Goal: Find specific page/section: Find specific page/section

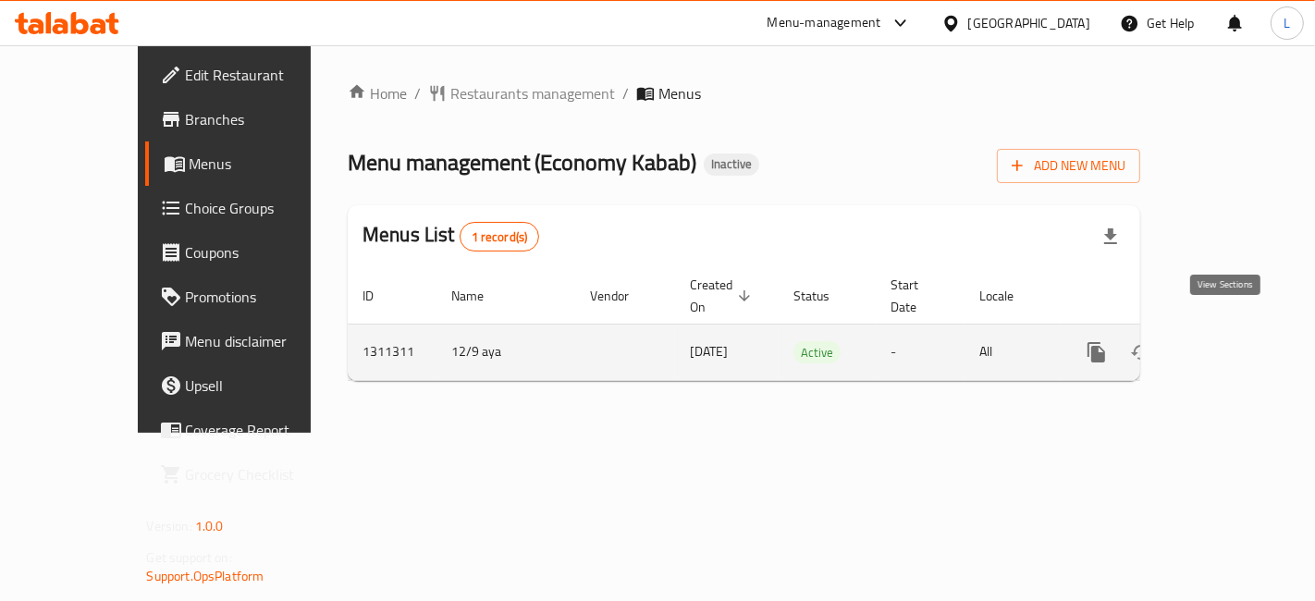
click at [1234, 341] on icon "enhanced table" at bounding box center [1230, 352] width 22 height 22
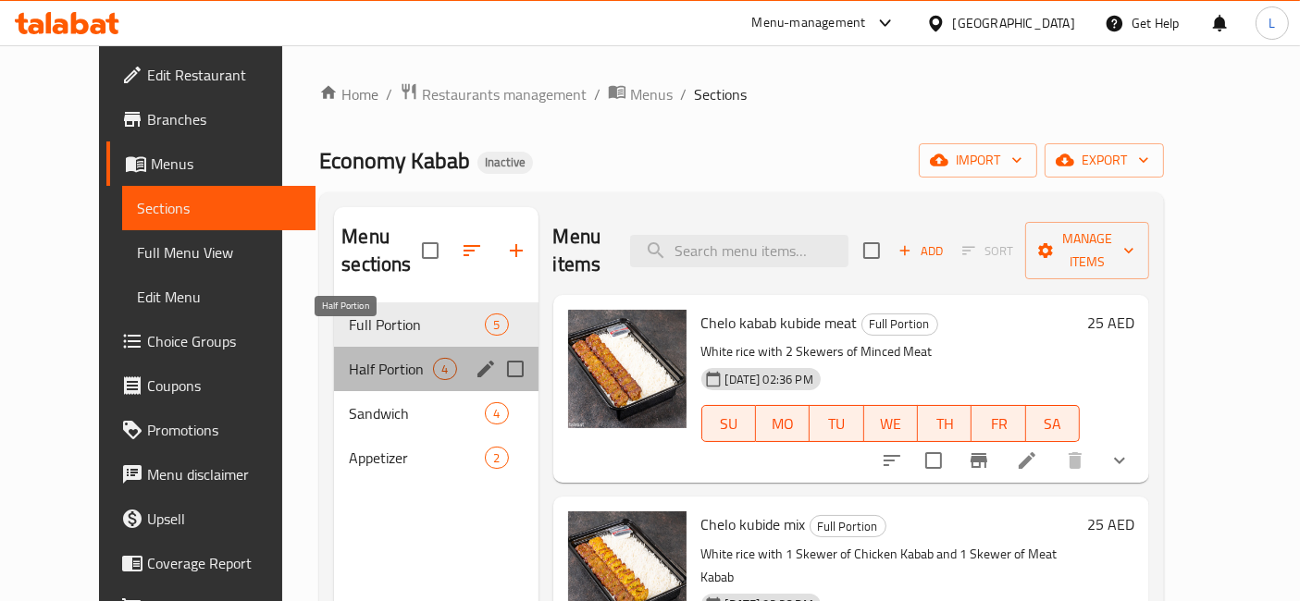
click at [349, 358] on span "Half Portion" at bounding box center [391, 369] width 84 height 22
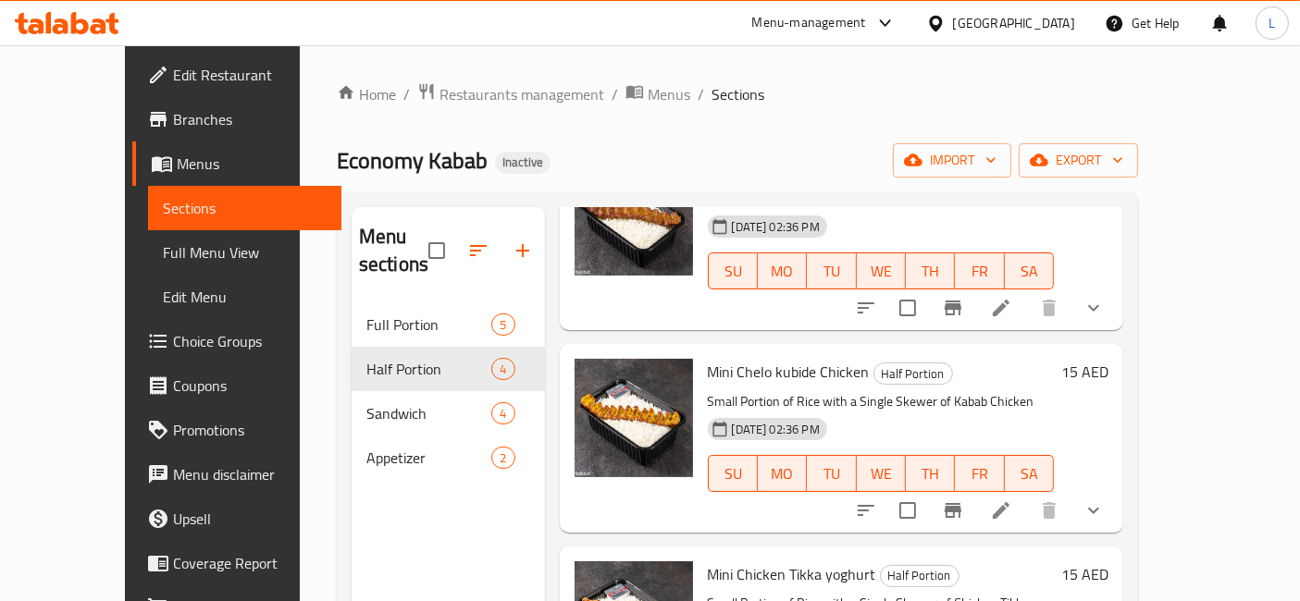
scroll to position [253, 0]
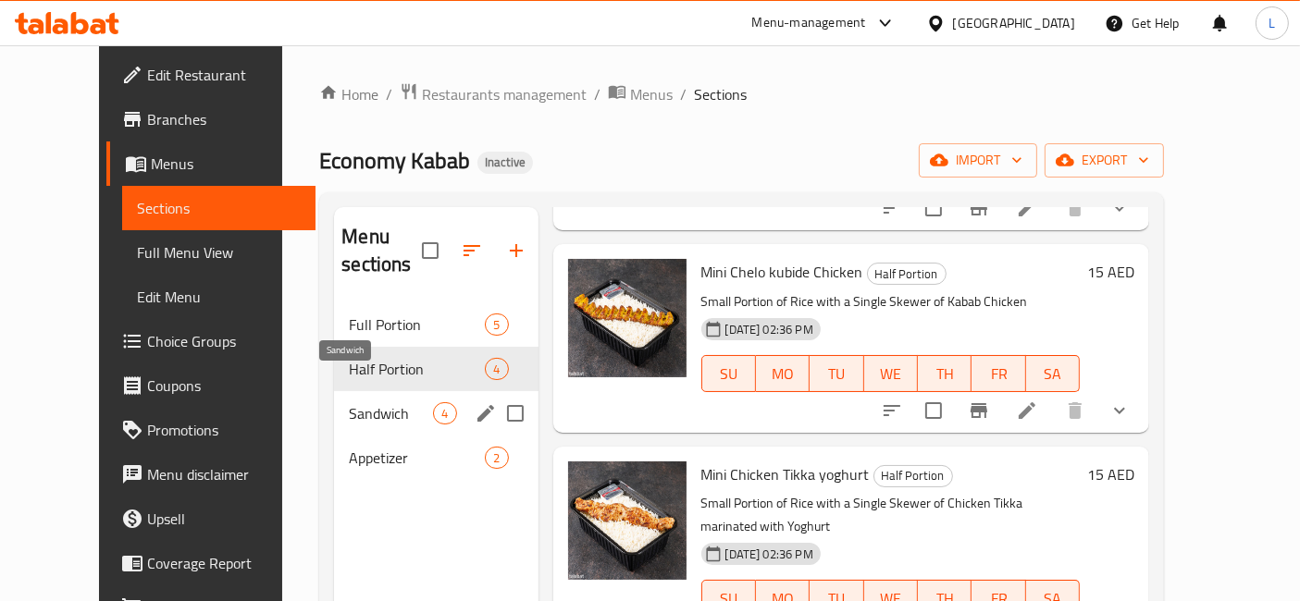
click at [349, 402] on span "Sandwich" at bounding box center [391, 413] width 84 height 22
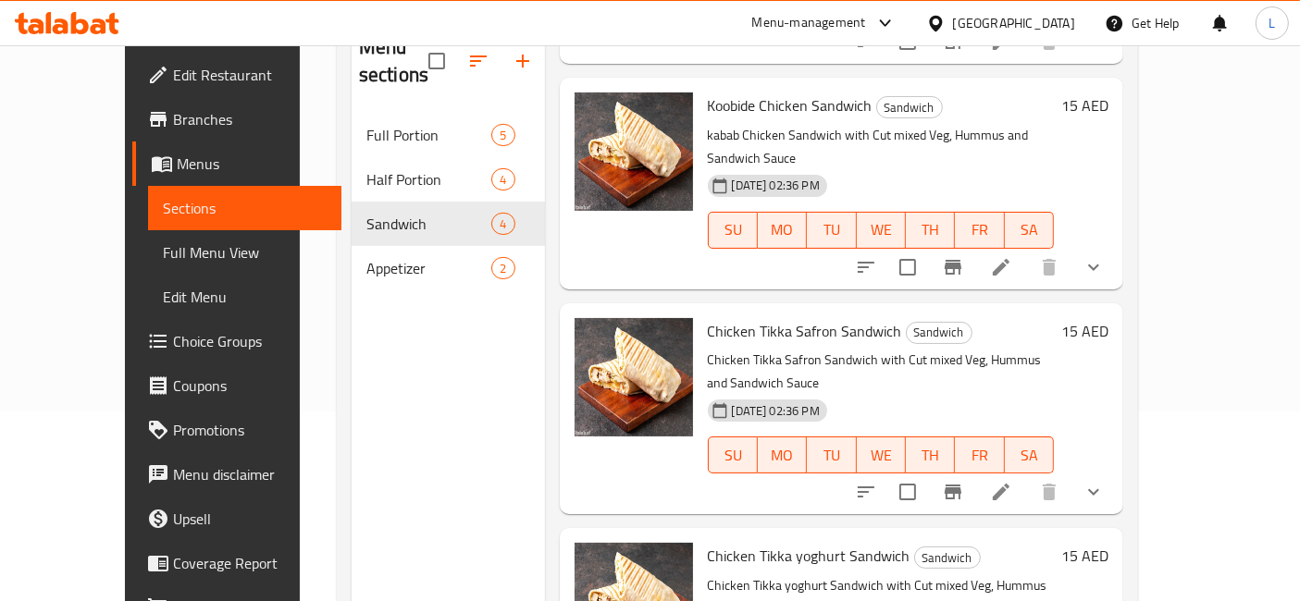
scroll to position [258, 0]
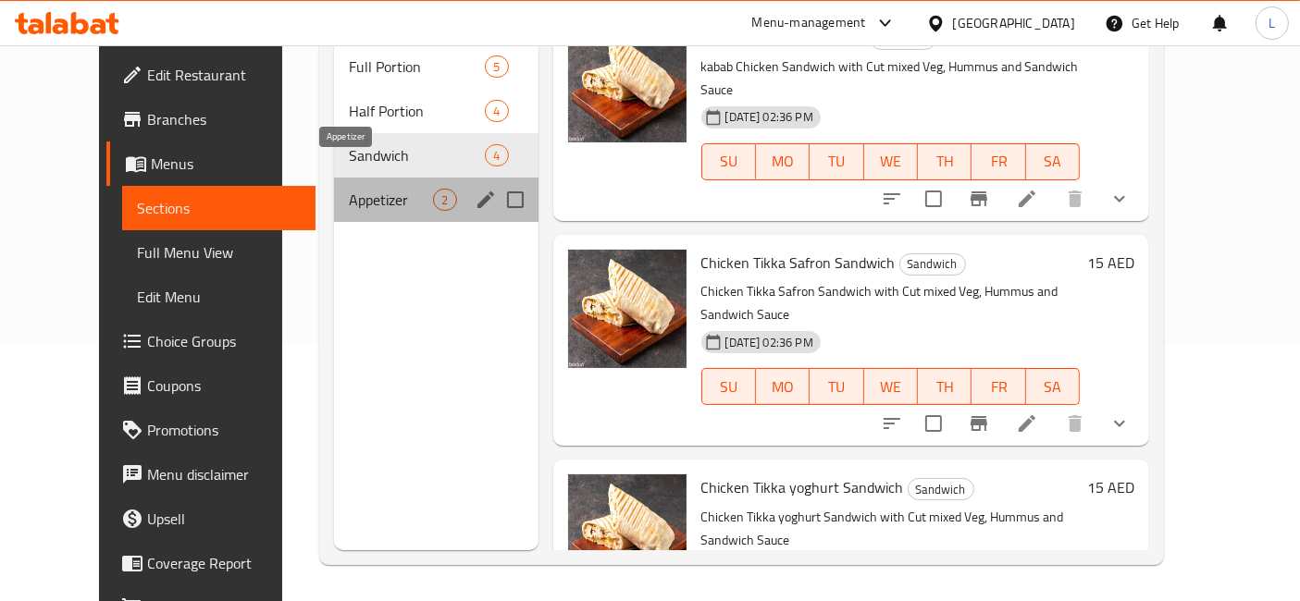
click at [349, 189] on span "Appetizer" at bounding box center [391, 200] width 84 height 22
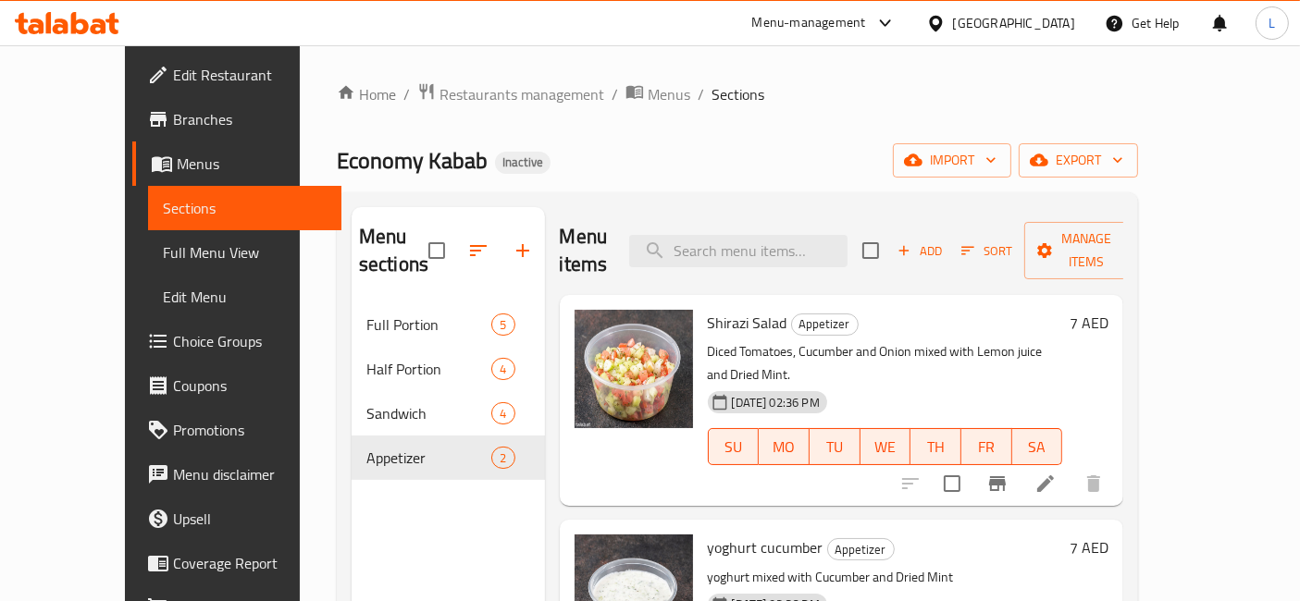
click at [853, 114] on div "Home / Restaurants management / Menus / Sections Economy Kabab Inactive import …" at bounding box center [737, 452] width 801 height 741
click at [88, 25] on icon at bounding box center [80, 23] width 18 height 22
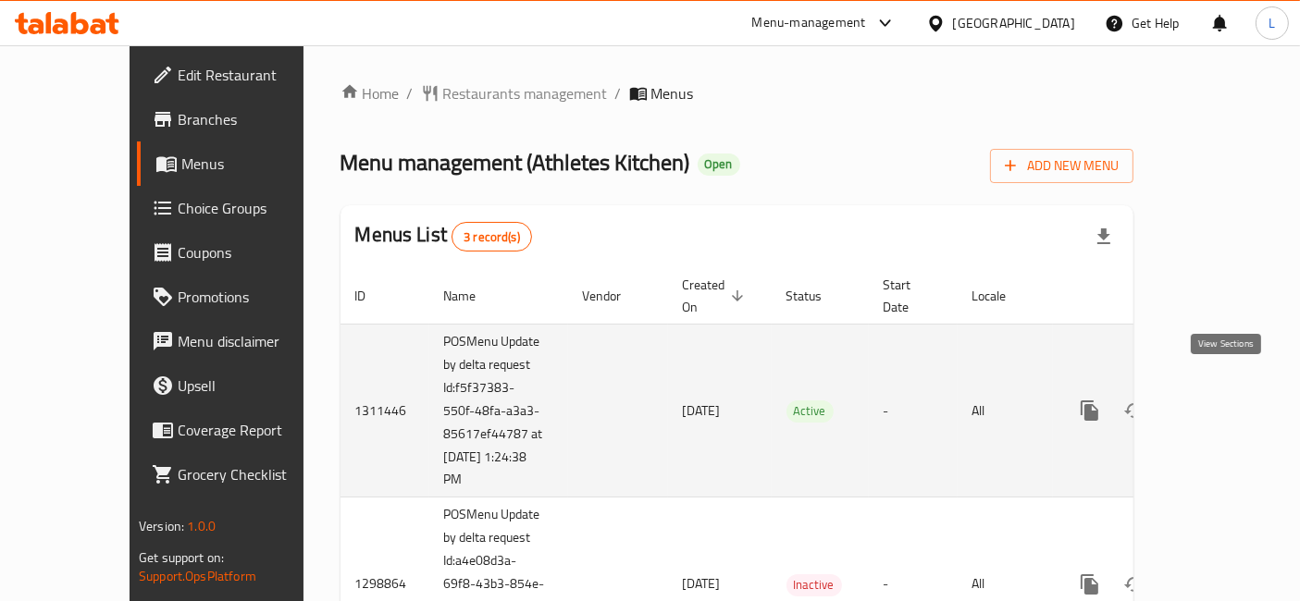
click at [1226, 402] on icon "enhanced table" at bounding box center [1223, 410] width 17 height 17
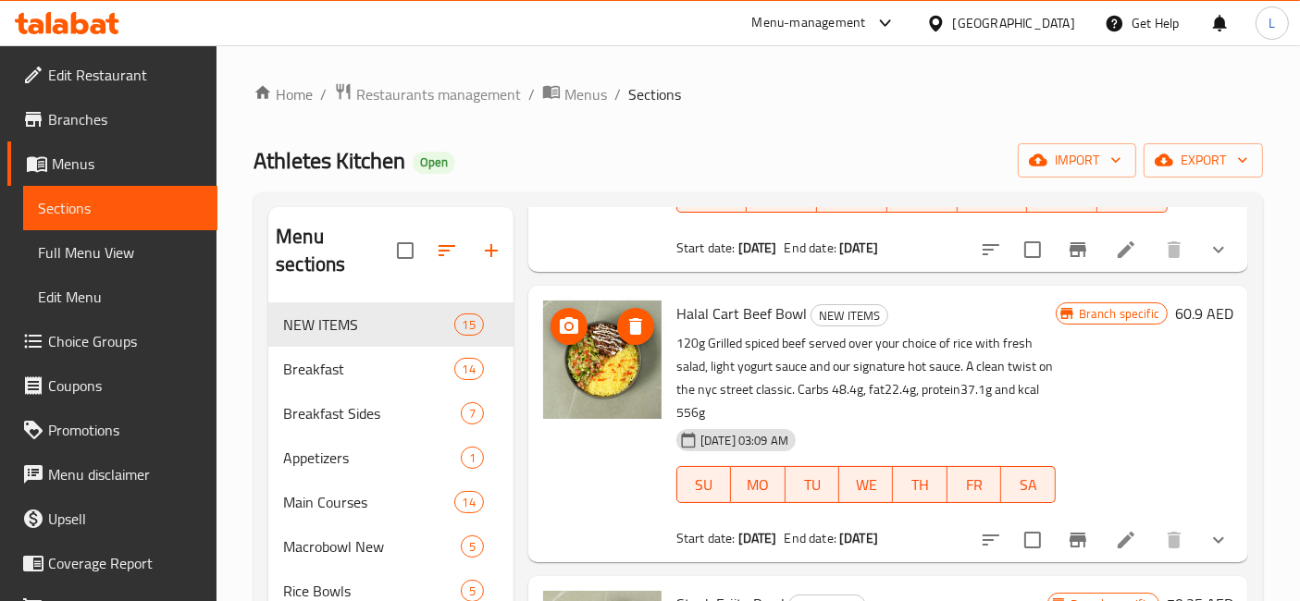
scroll to position [1746, 0]
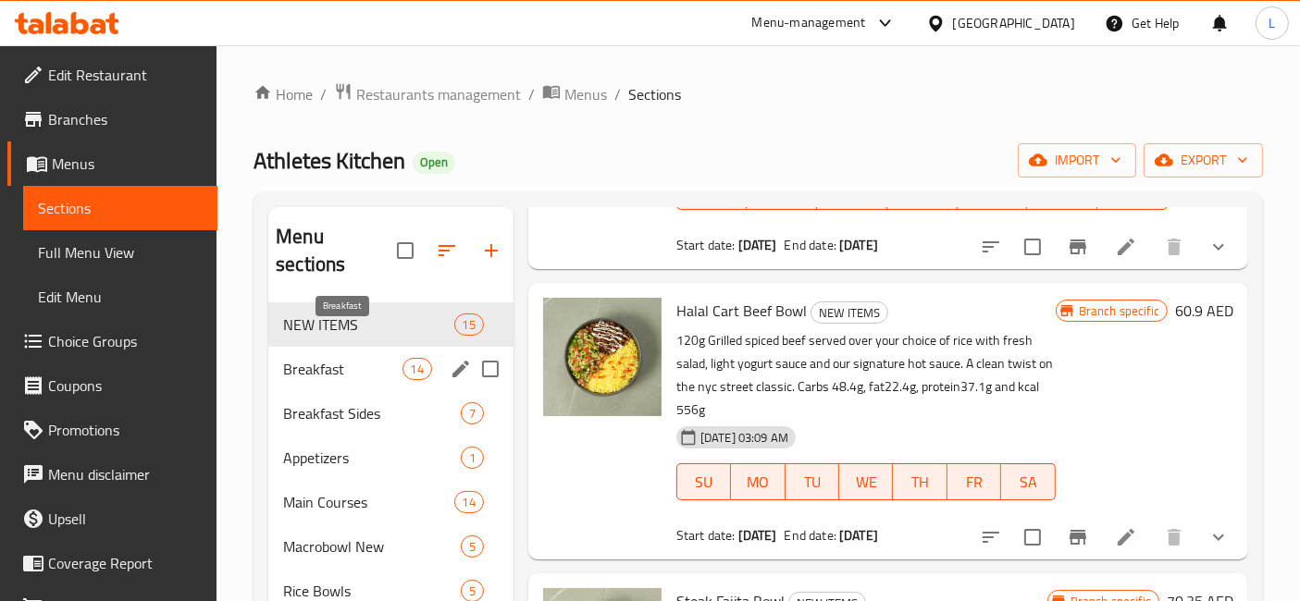
click at [327, 358] on span "Breakfast" at bounding box center [342, 369] width 118 height 22
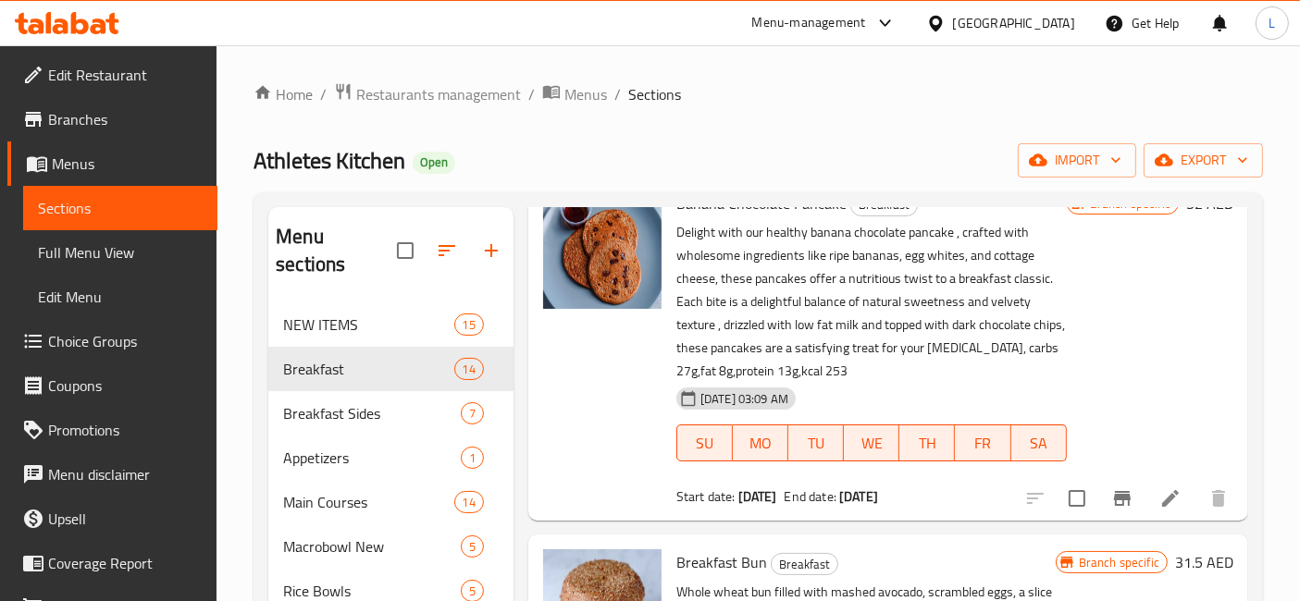
scroll to position [3065, 0]
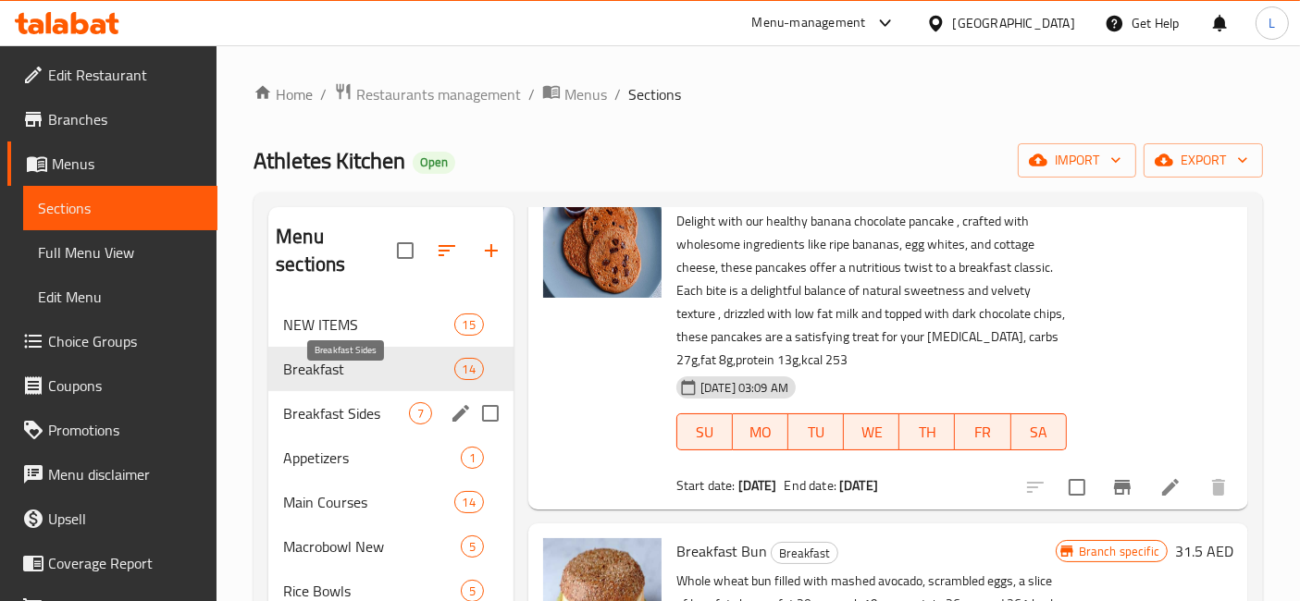
click at [341, 402] on span "Breakfast Sides" at bounding box center [346, 413] width 126 height 22
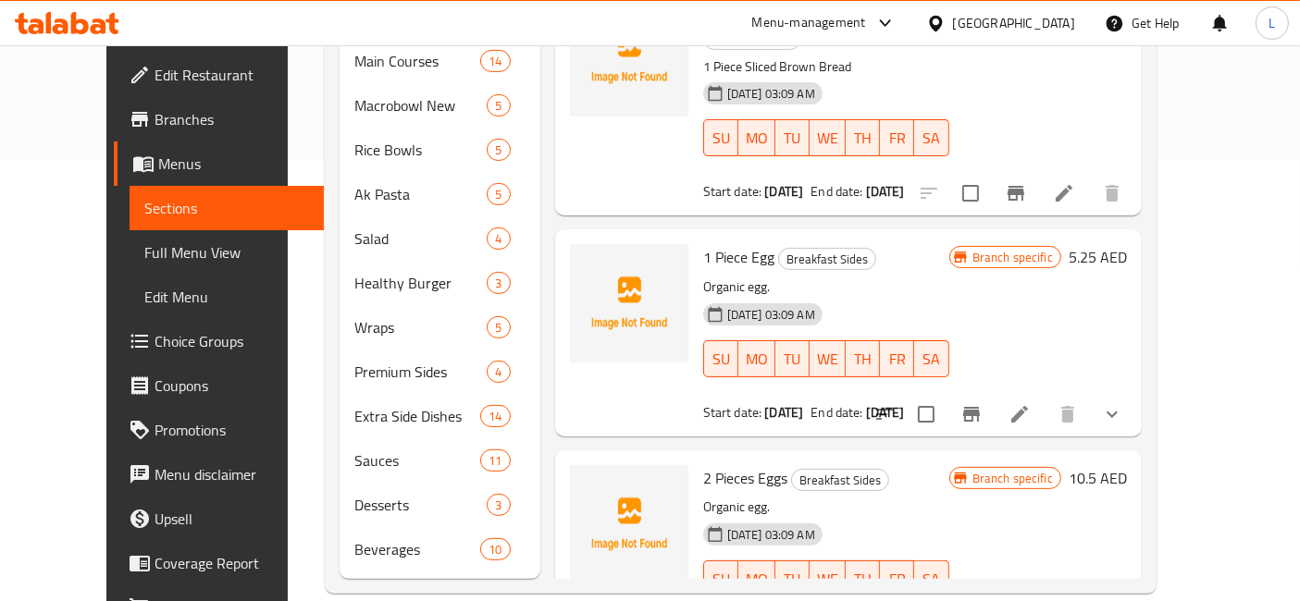
scroll to position [674, 0]
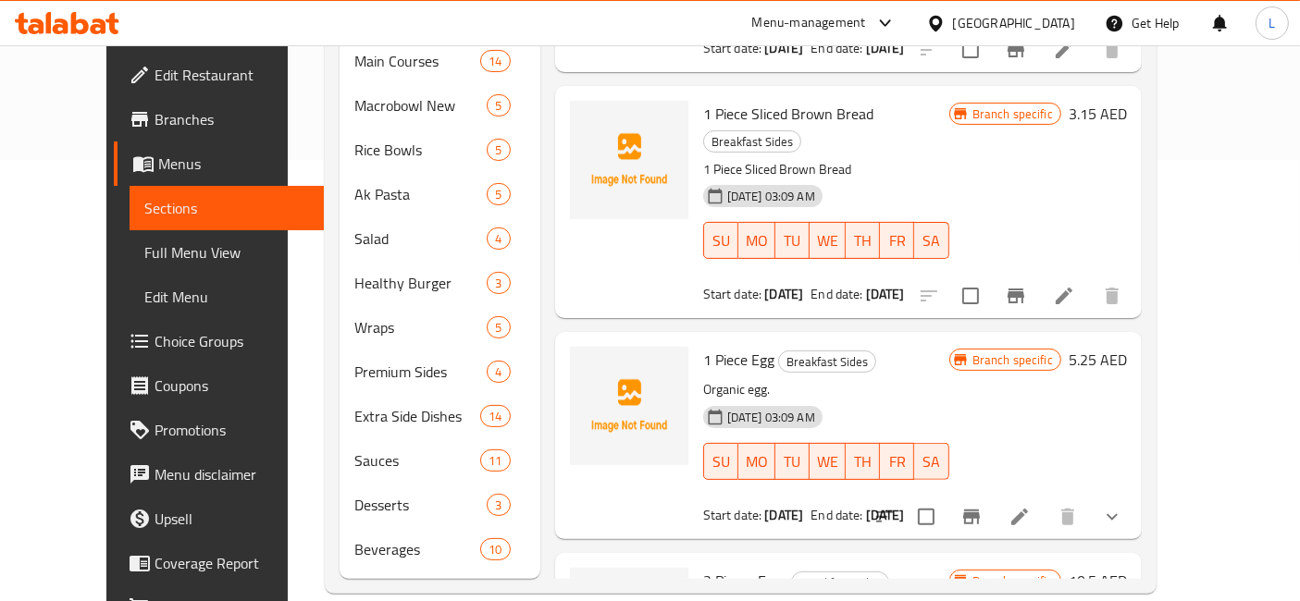
click at [154, 117] on span "Branches" at bounding box center [231, 119] width 154 height 22
